Goal: Use online tool/utility: Utilize a website feature to perform a specific function

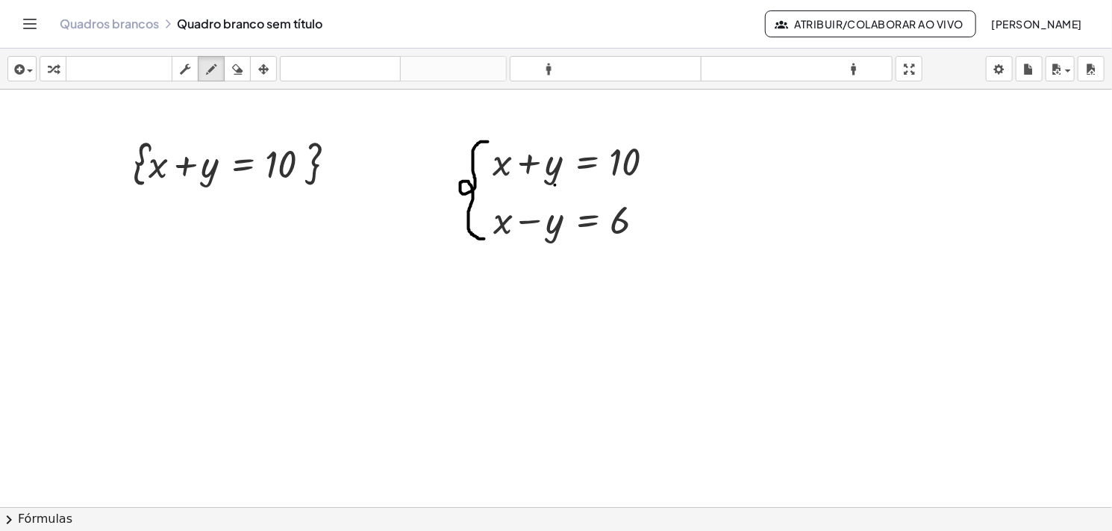
click at [555, 184] on div at bounding box center [556, 507] width 1112 height 834
click at [185, 67] on icon "button" at bounding box center [185, 69] width 10 height 18
click at [499, 169] on div at bounding box center [582, 160] width 195 height 51
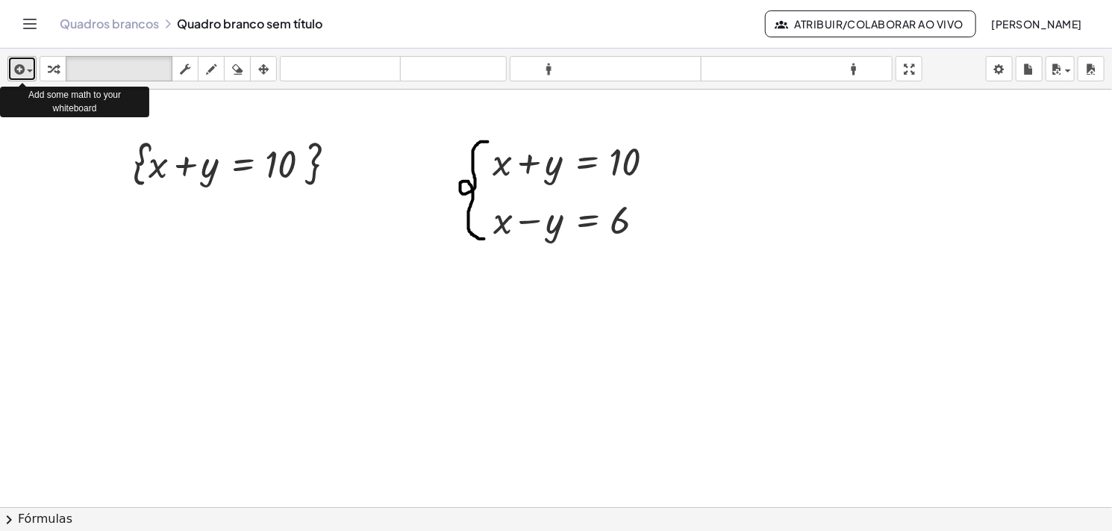
click at [32, 66] on div "button" at bounding box center [22, 69] width 22 height 18
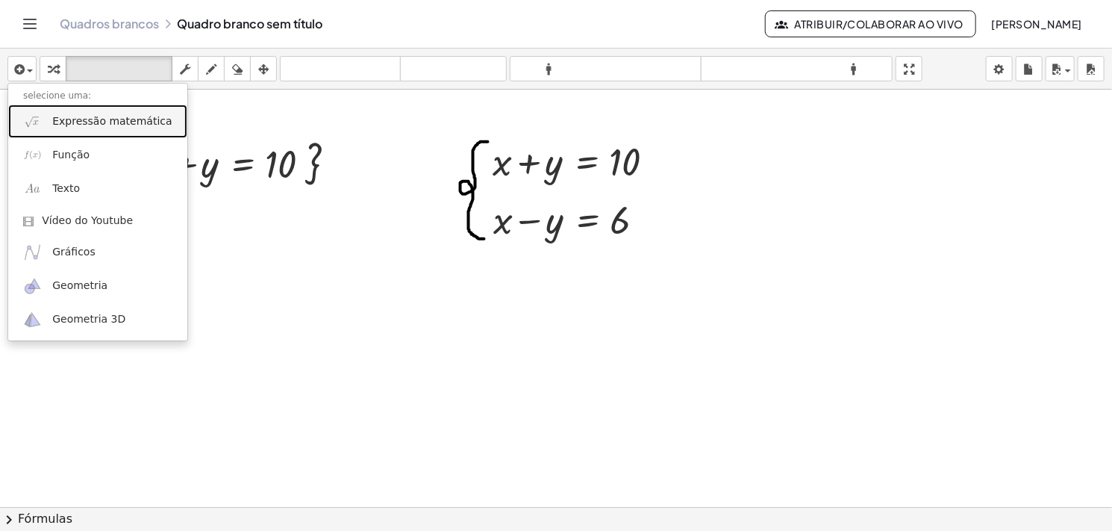
click at [78, 125] on font "Expressão matemática" at bounding box center [111, 121] width 119 height 12
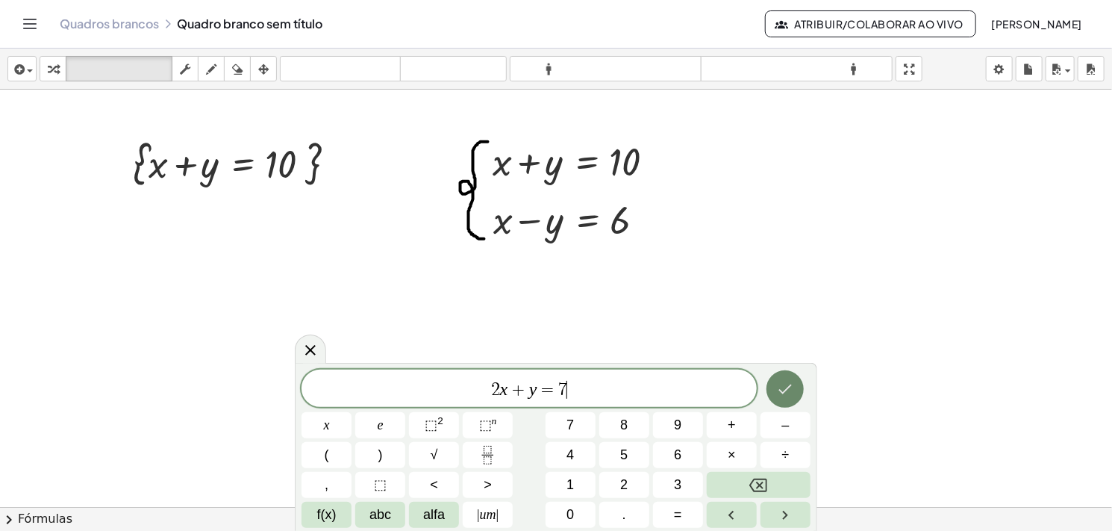
click at [784, 396] on icon "Feito" at bounding box center [785, 389] width 18 height 18
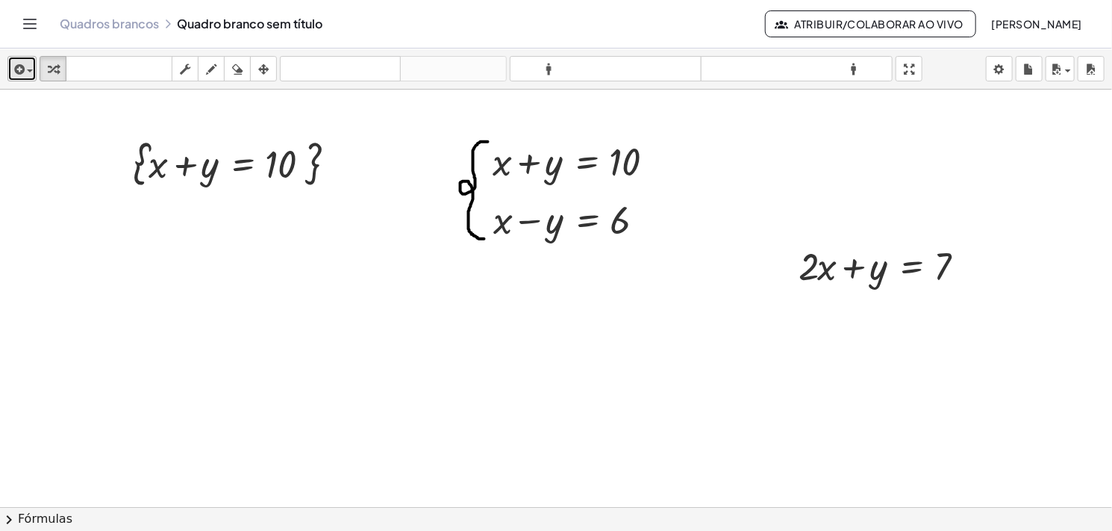
click at [27, 74] on div "button" at bounding box center [22, 69] width 22 height 18
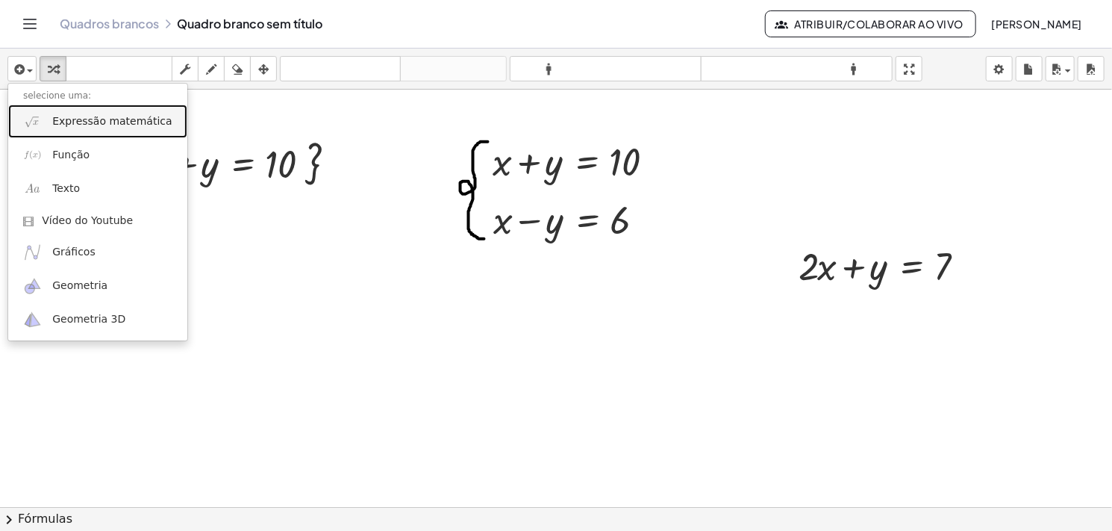
click at [46, 116] on link "Expressão matemática" at bounding box center [97, 121] width 179 height 34
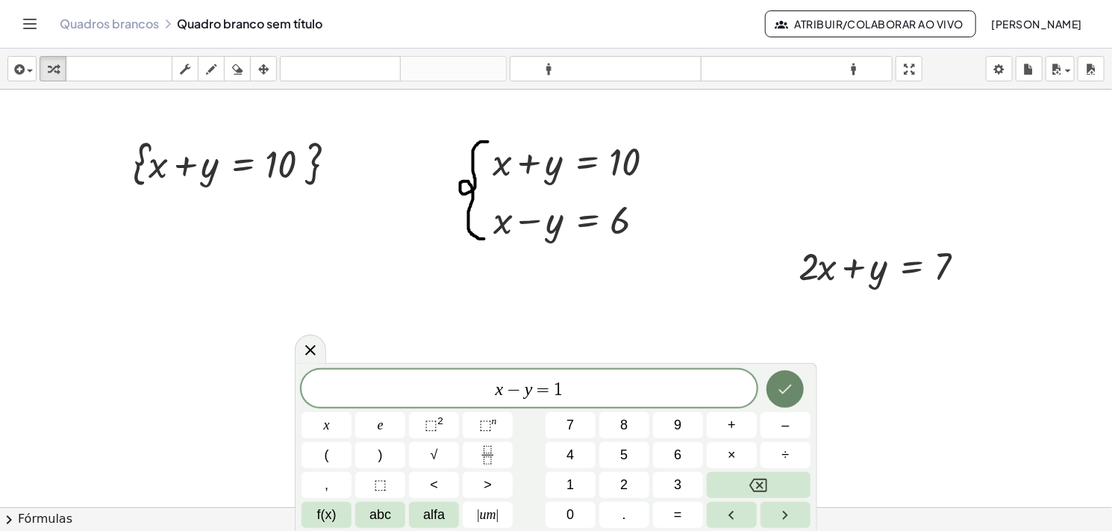
click at [776, 386] on button "Feito" at bounding box center [785, 388] width 37 height 37
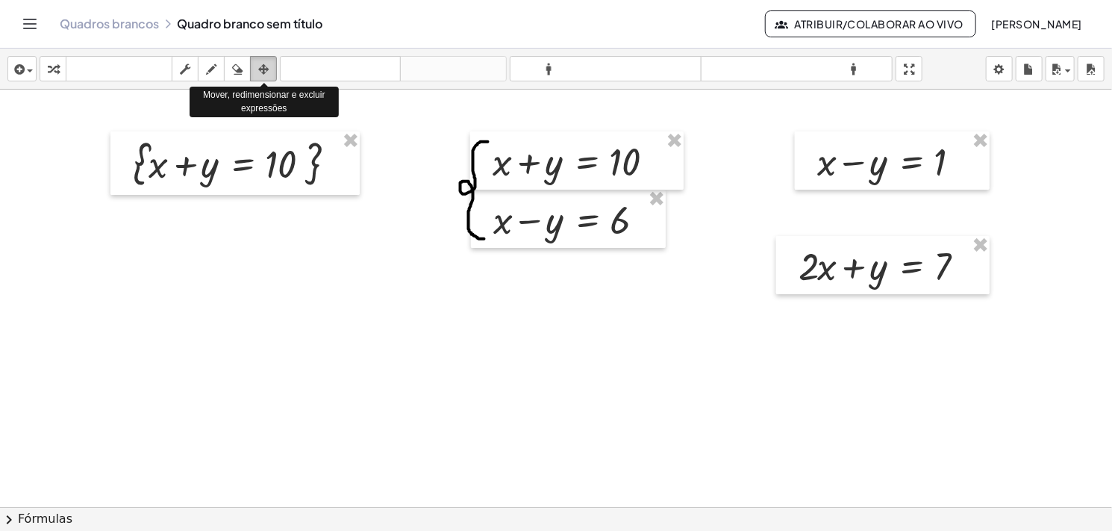
click at [264, 69] on icon "button" at bounding box center [263, 69] width 10 height 18
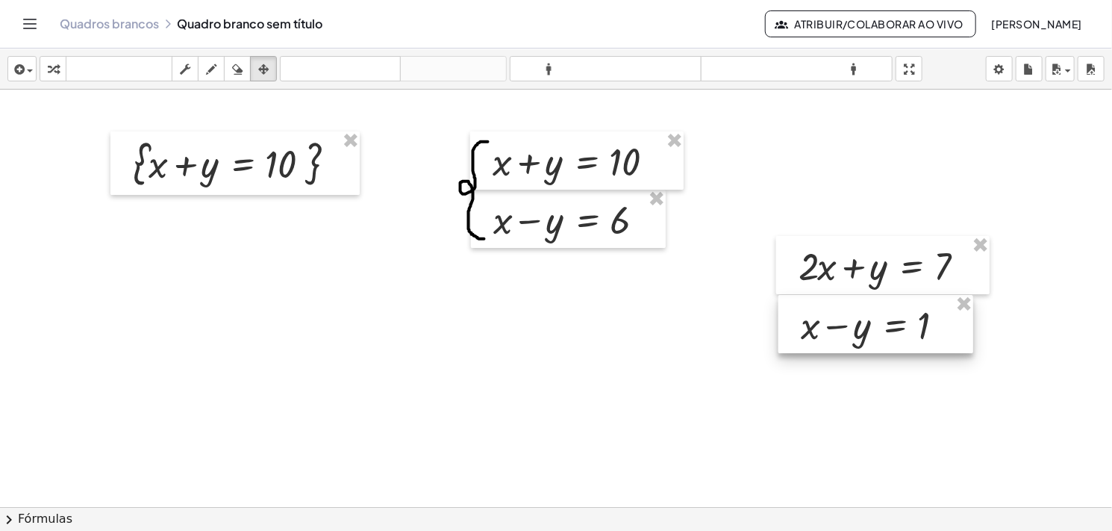
drag, startPoint x: 820, startPoint y: 156, endPoint x: 803, endPoint y: 319, distance: 164.3
click at [803, 319] on div at bounding box center [876, 324] width 195 height 58
click at [773, 424] on div at bounding box center [556, 507] width 1112 height 834
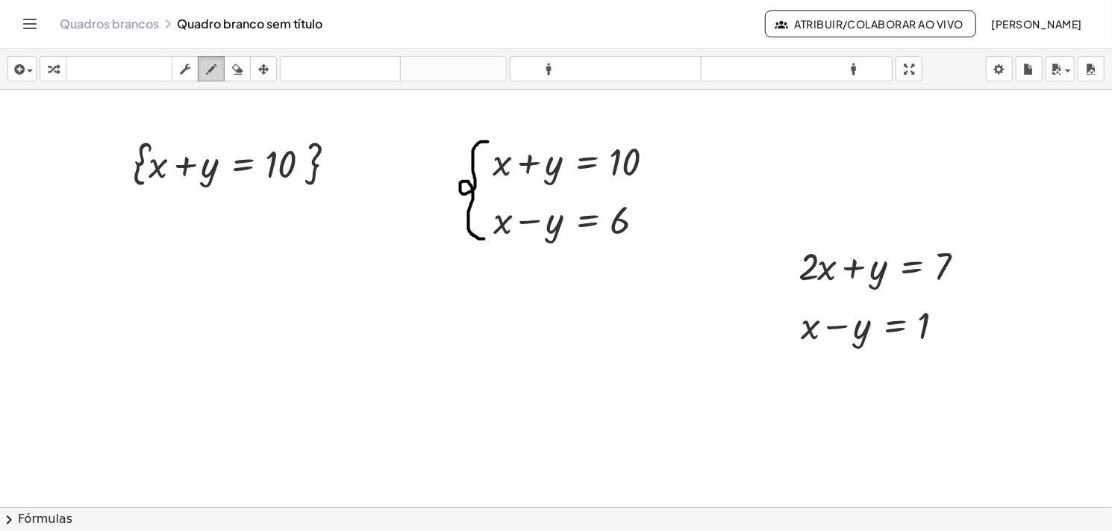
click at [208, 69] on icon "button" at bounding box center [211, 69] width 10 height 18
drag, startPoint x: 805, startPoint y: 243, endPoint x: 800, endPoint y: 341, distance: 98.6
click at [800, 341] on div at bounding box center [556, 507] width 1112 height 834
click at [812, 334] on div at bounding box center [556, 507] width 1112 height 834
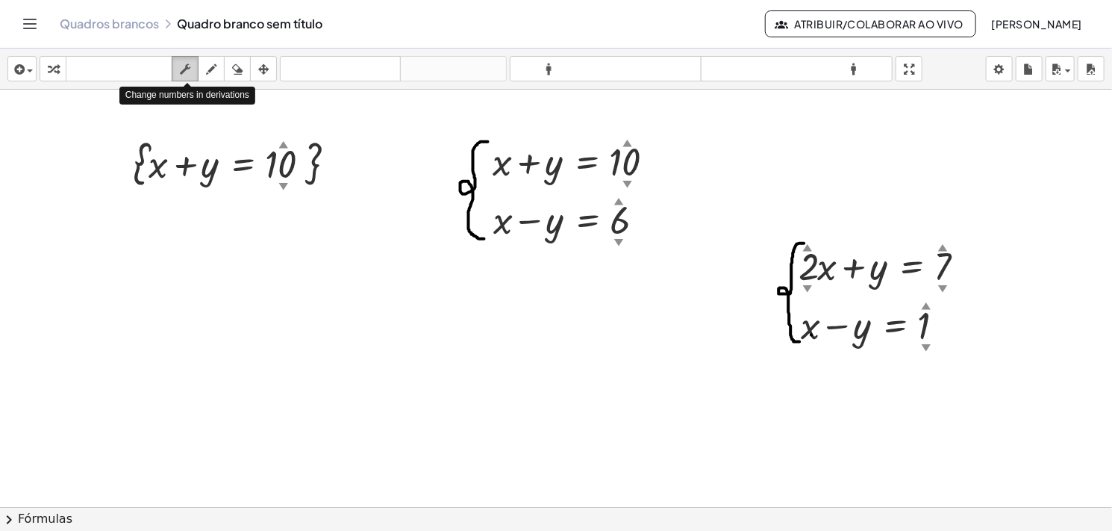
click at [189, 69] on icon "button" at bounding box center [185, 69] width 10 height 18
click at [860, 332] on div at bounding box center [881, 324] width 176 height 51
click at [927, 305] on font "▲" at bounding box center [927, 304] width 10 height 11
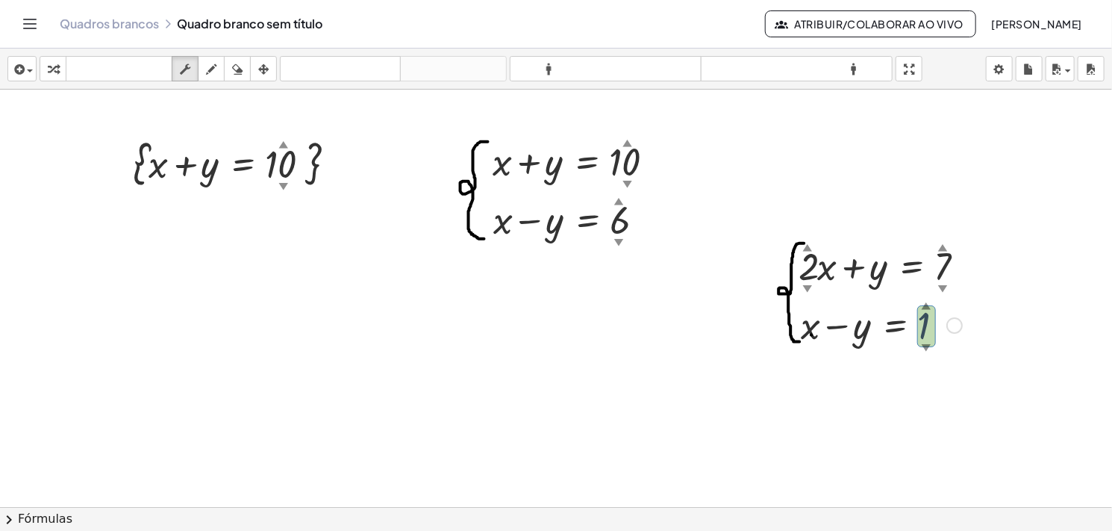
click at [927, 305] on font "▲" at bounding box center [927, 304] width 10 height 11
click at [924, 305] on font "▲" at bounding box center [927, 304] width 10 height 11
click at [923, 347] on font "▼" at bounding box center [927, 346] width 10 height 11
drag, startPoint x: 923, startPoint y: 308, endPoint x: 923, endPoint y: 294, distance: 14.2
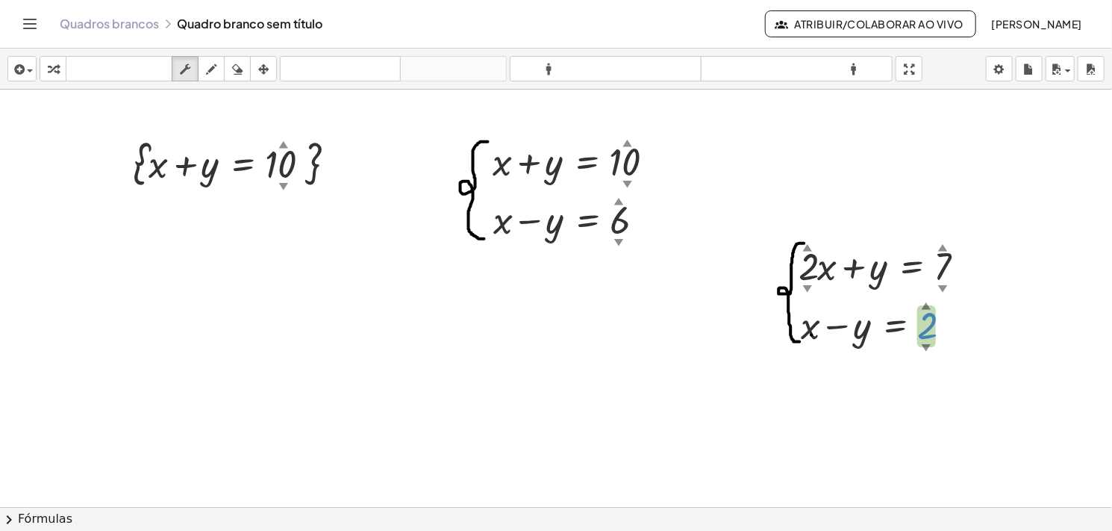
click at [923, 295] on div "+ x − y = 2 ▲ ▼" at bounding box center [876, 324] width 195 height 58
click at [1024, 378] on div at bounding box center [556, 507] width 1112 height 834
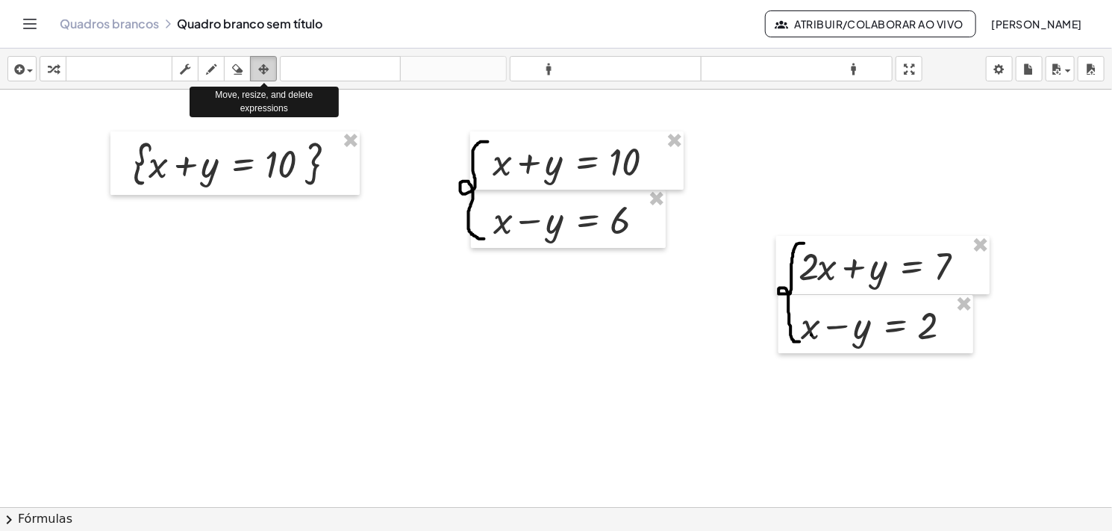
click at [261, 66] on icon "button" at bounding box center [263, 69] width 10 height 18
click at [263, 60] on icon "button" at bounding box center [263, 69] width 10 height 18
click at [388, 332] on div at bounding box center [556, 507] width 1112 height 834
click at [188, 70] on icon "button" at bounding box center [185, 69] width 10 height 18
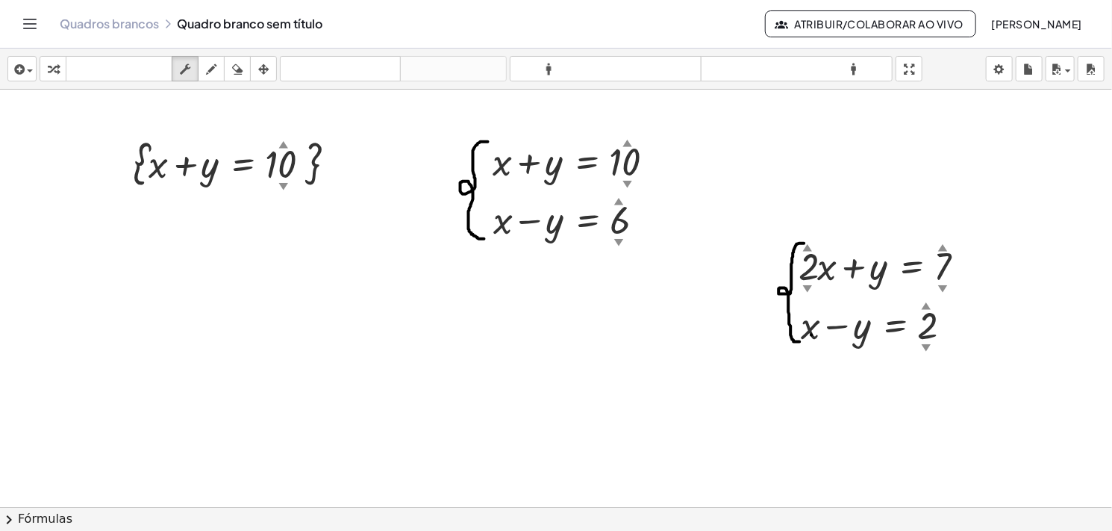
click at [393, 347] on div at bounding box center [556, 507] width 1112 height 834
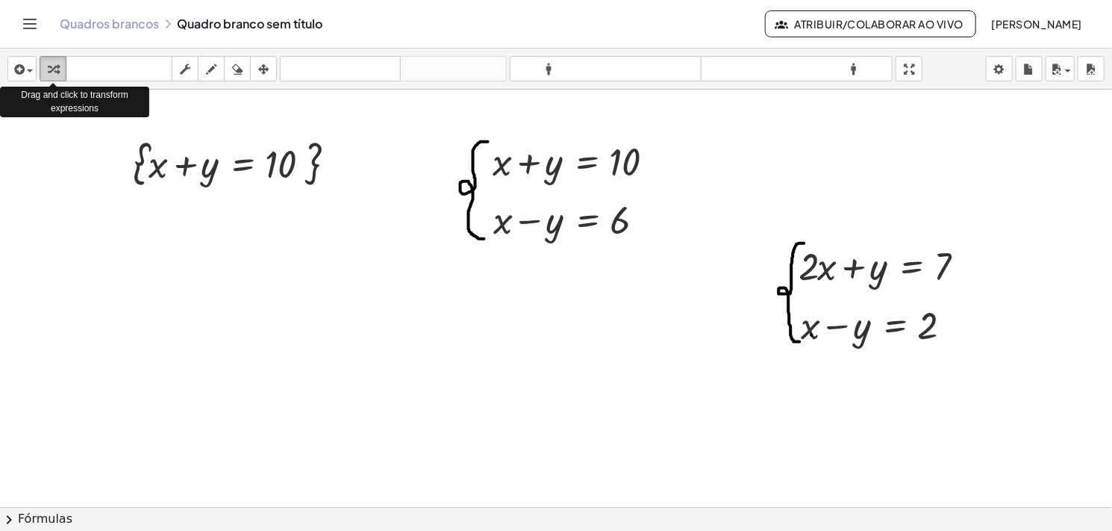
click at [49, 64] on icon "button" at bounding box center [53, 69] width 10 height 18
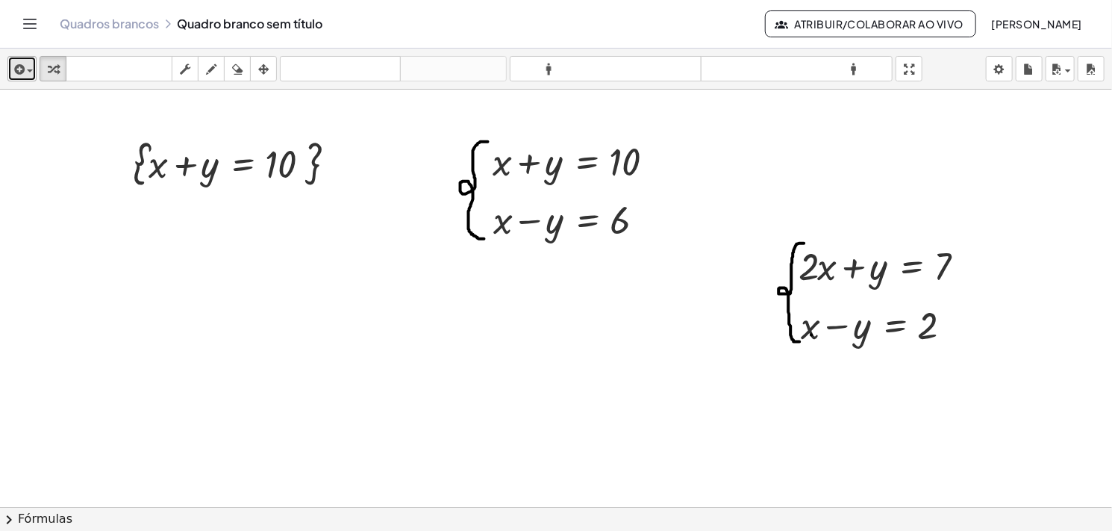
click at [29, 73] on div "button" at bounding box center [22, 69] width 22 height 18
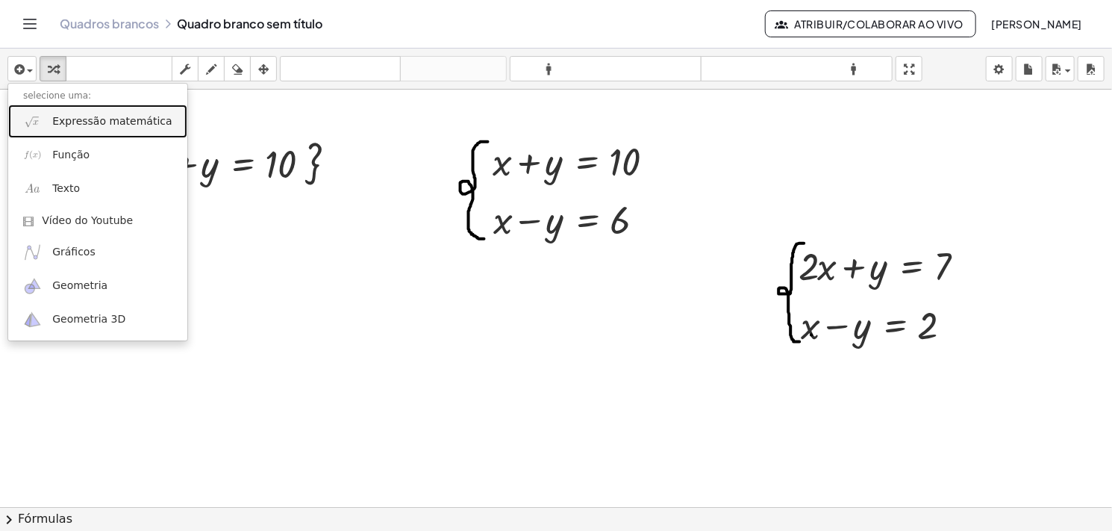
click at [52, 123] on font "Expressão matemática" at bounding box center [111, 121] width 119 height 12
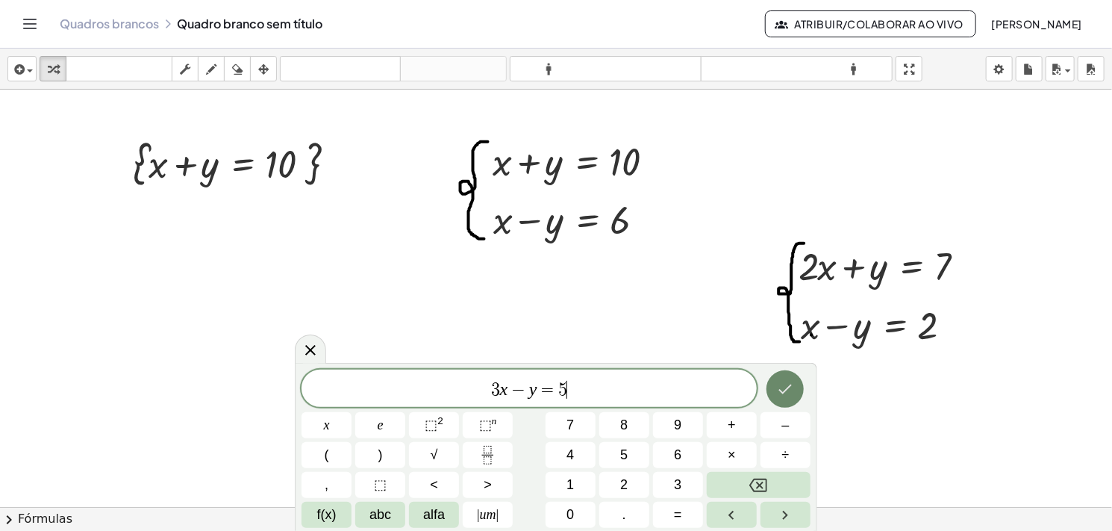
click at [784, 395] on icon "Feito" at bounding box center [785, 389] width 18 height 18
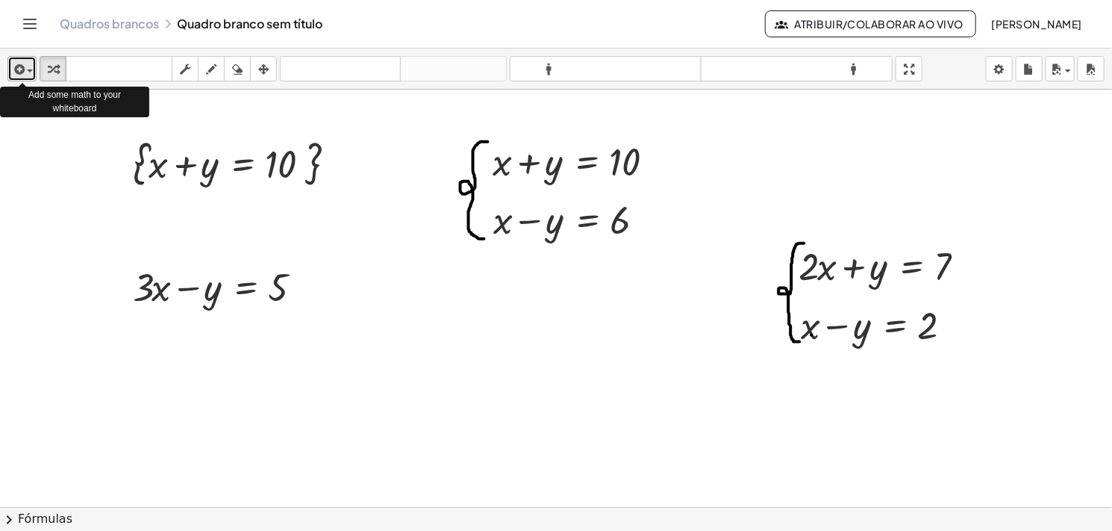
click at [33, 69] on button "inserir" at bounding box center [21, 68] width 29 height 25
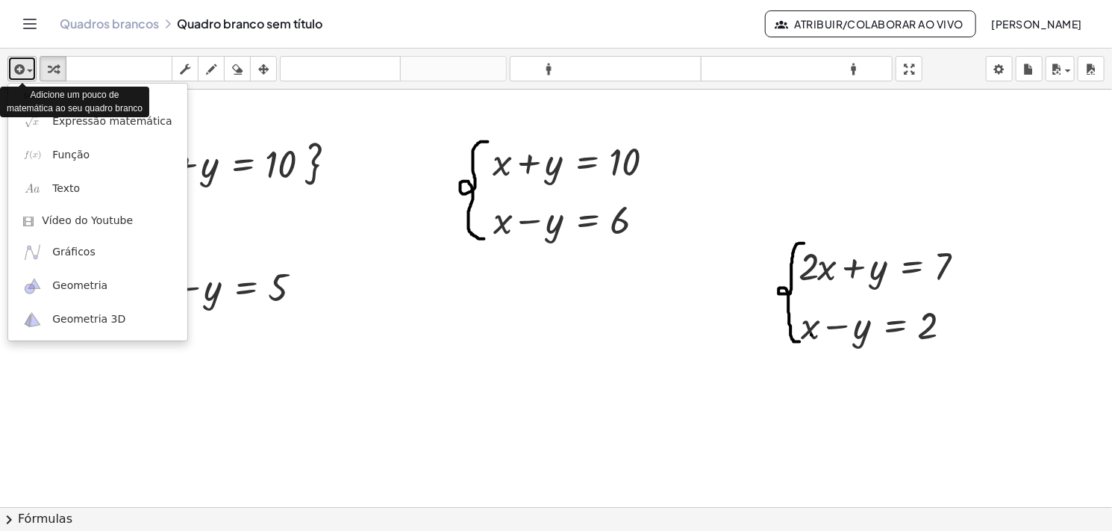
click at [33, 69] on button "inserir" at bounding box center [21, 68] width 29 height 25
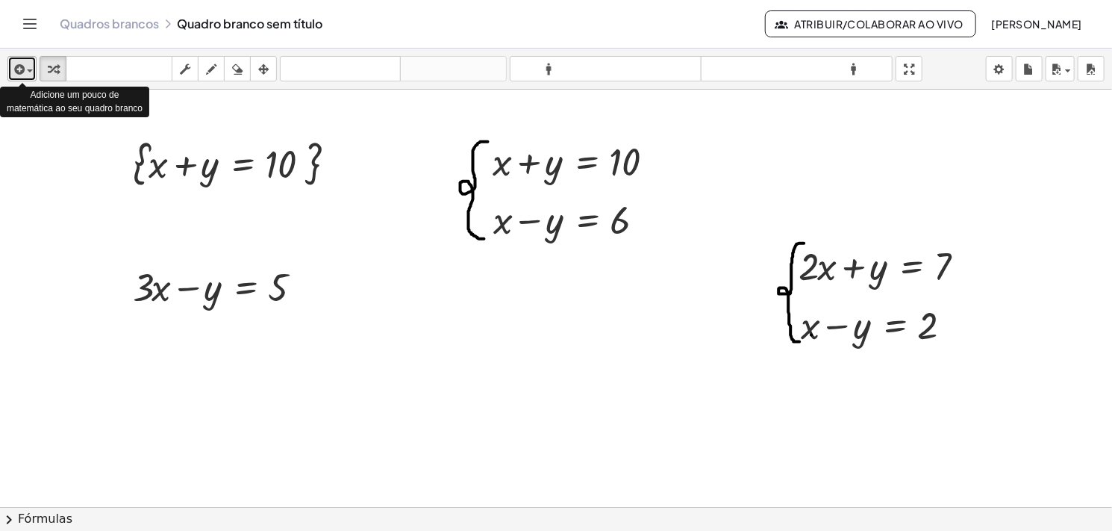
click at [27, 72] on span "button" at bounding box center [30, 70] width 6 height 3
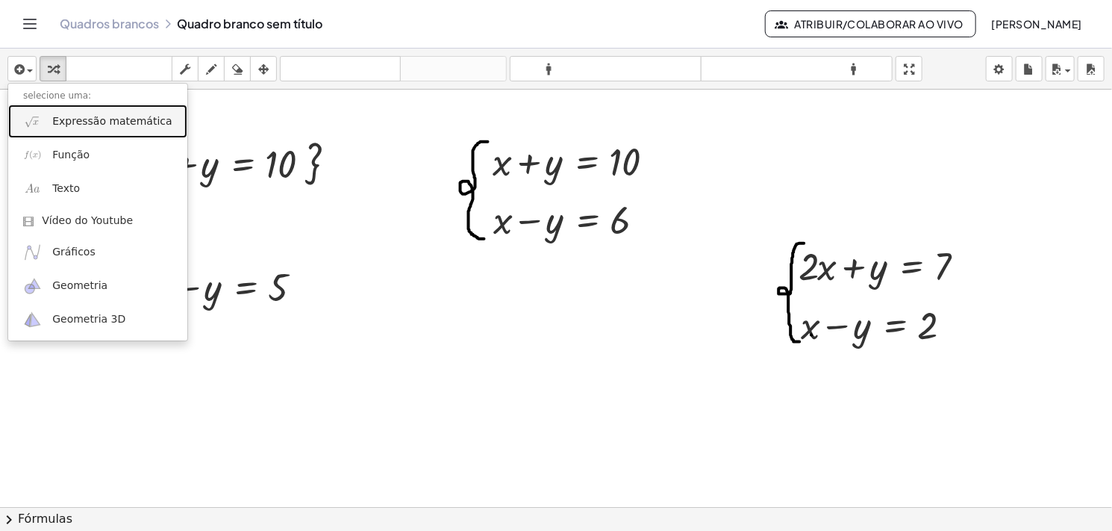
click at [91, 123] on font "Expressão matemática" at bounding box center [111, 121] width 119 height 12
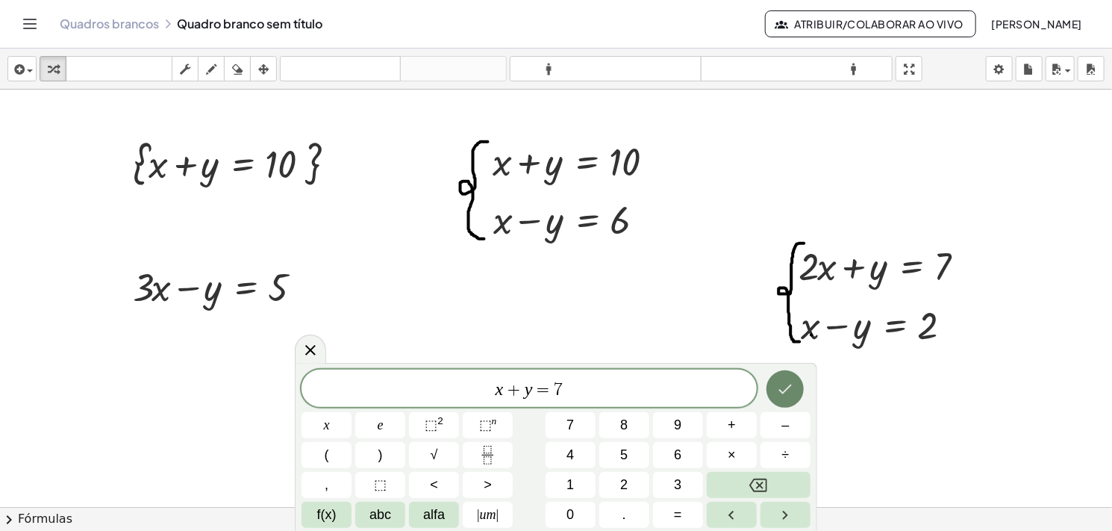
click at [782, 385] on icon "Feito" at bounding box center [785, 389] width 18 height 18
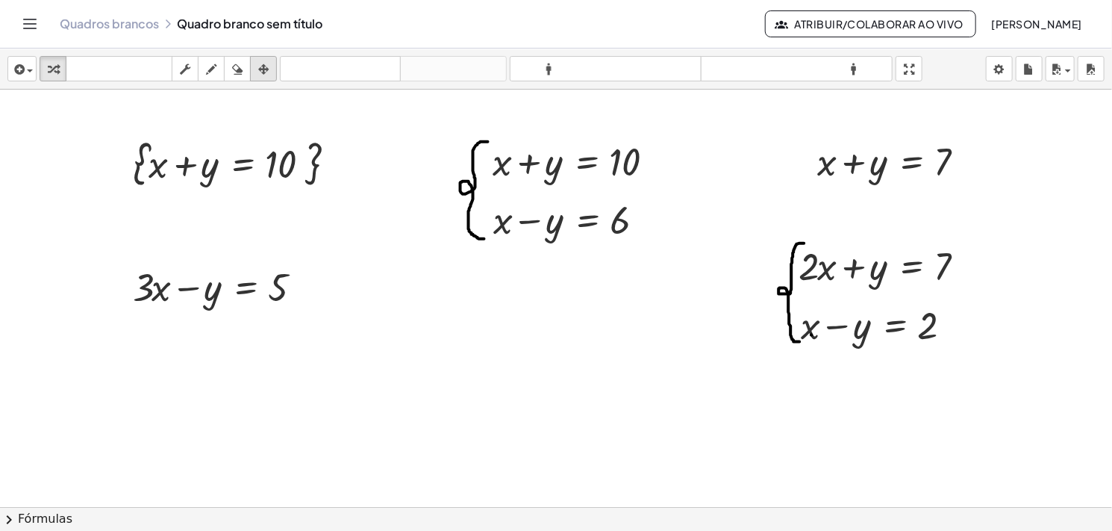
click at [260, 64] on icon "button" at bounding box center [263, 69] width 10 height 18
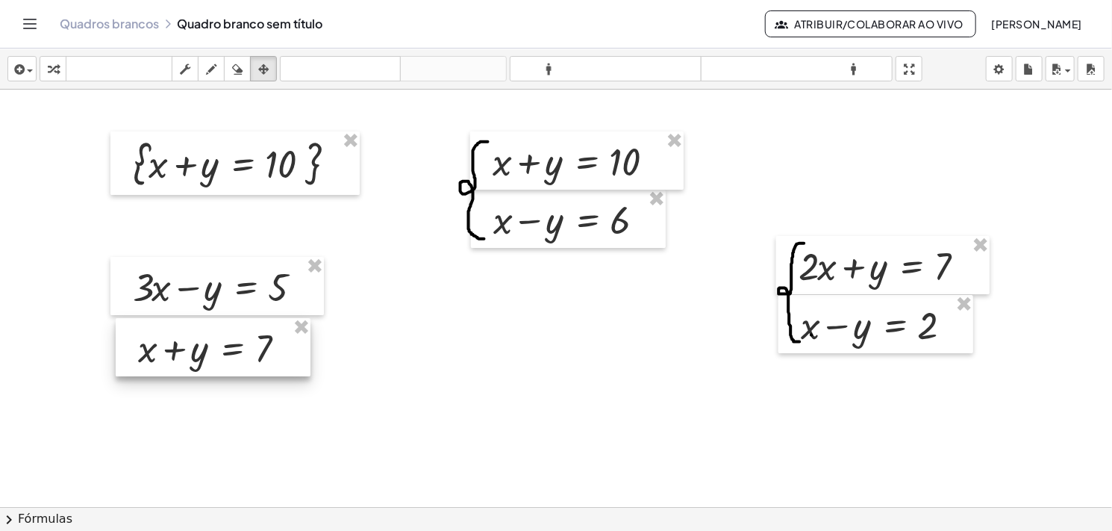
drag, startPoint x: 860, startPoint y: 182, endPoint x: 212, endPoint y: 364, distance: 673.0
click at [212, 364] on div at bounding box center [213, 347] width 195 height 58
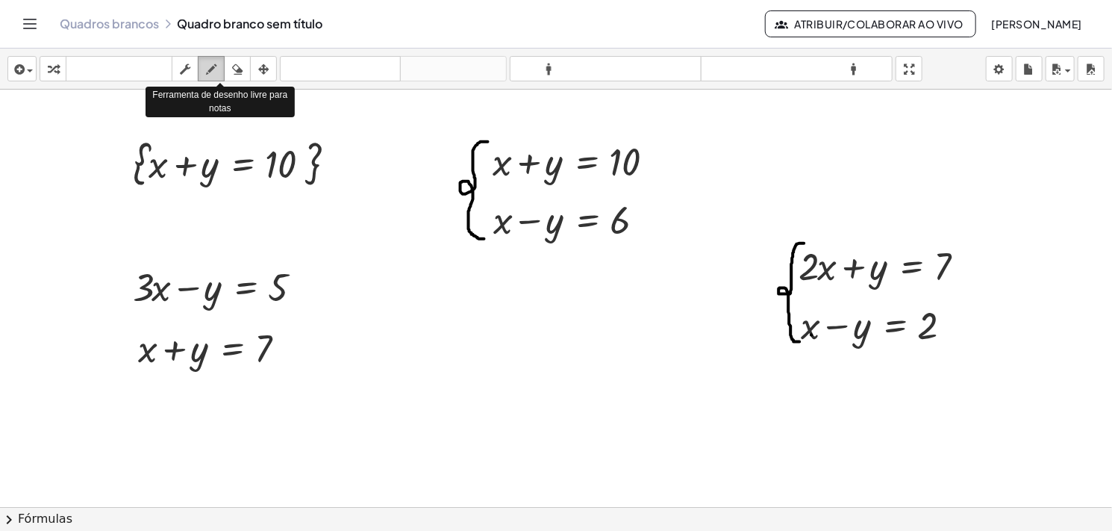
click at [205, 77] on div "button" at bounding box center [211, 69] width 19 height 18
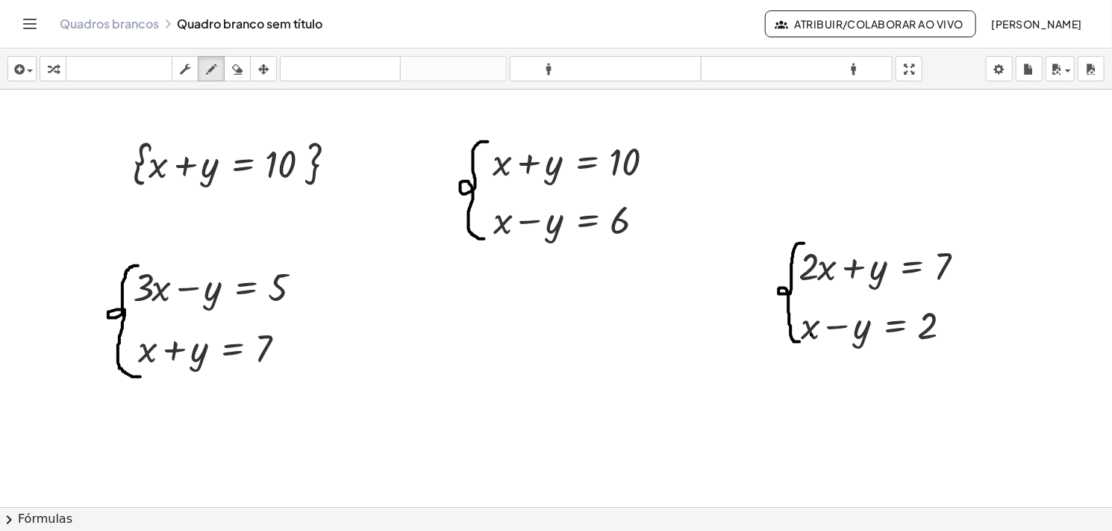
drag, startPoint x: 138, startPoint y: 265, endPoint x: 140, endPoint y: 376, distance: 111.2
click at [140, 376] on div at bounding box center [556, 507] width 1112 height 834
